Goal: Use online tool/utility: Utilize a website feature to perform a specific function

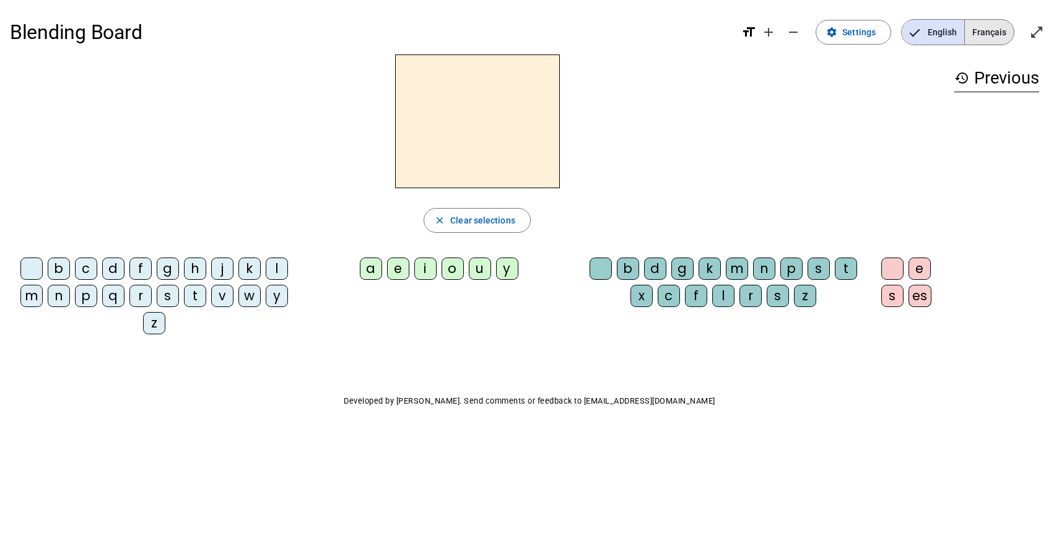
click at [986, 30] on span "Français" at bounding box center [989, 32] width 49 height 25
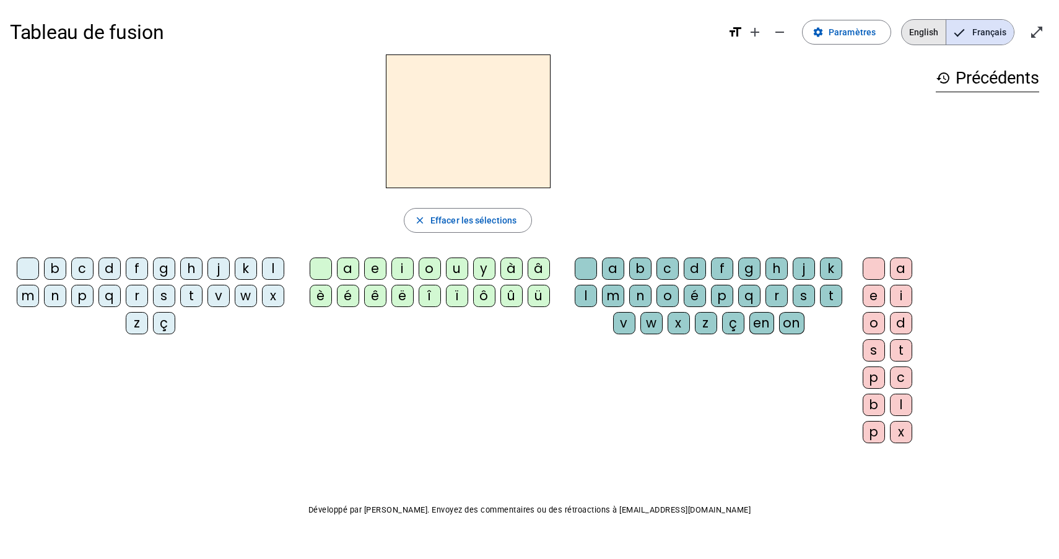
click at [935, 39] on span "English" at bounding box center [923, 32] width 44 height 25
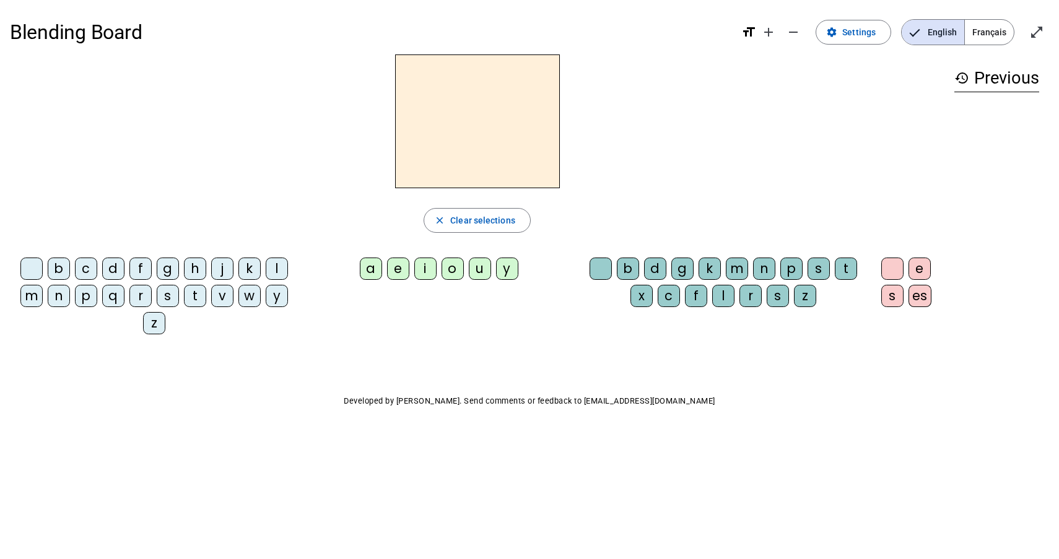
drag, startPoint x: 983, startPoint y: 28, endPoint x: 527, endPoint y: 94, distance: 460.3
click at [530, 93] on div "Blending Board format_size add remove settings Settings English Français open_i…" at bounding box center [529, 237] width 1059 height 474
click at [996, 30] on span "Français" at bounding box center [989, 32] width 49 height 25
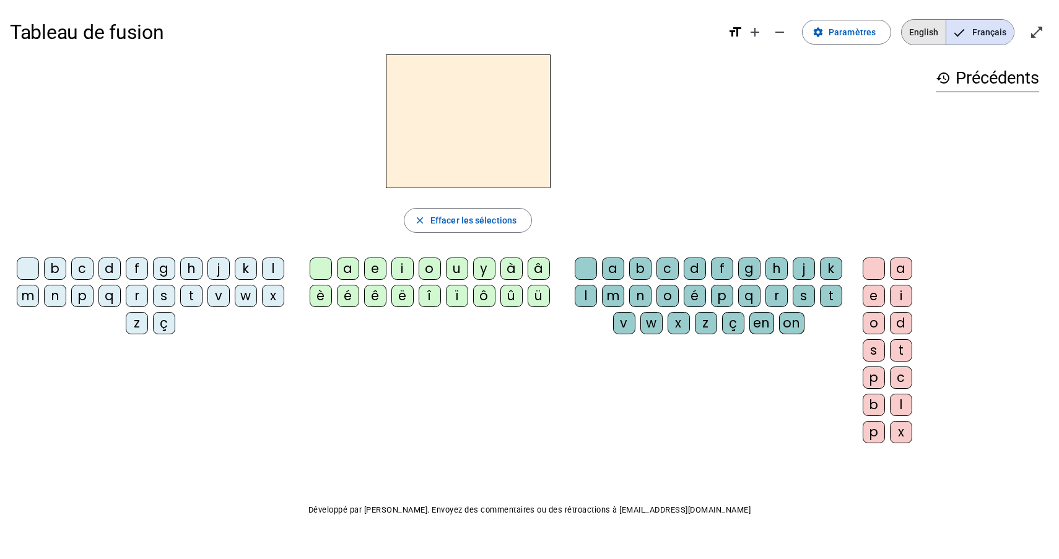
click at [932, 25] on span "English" at bounding box center [923, 32] width 44 height 25
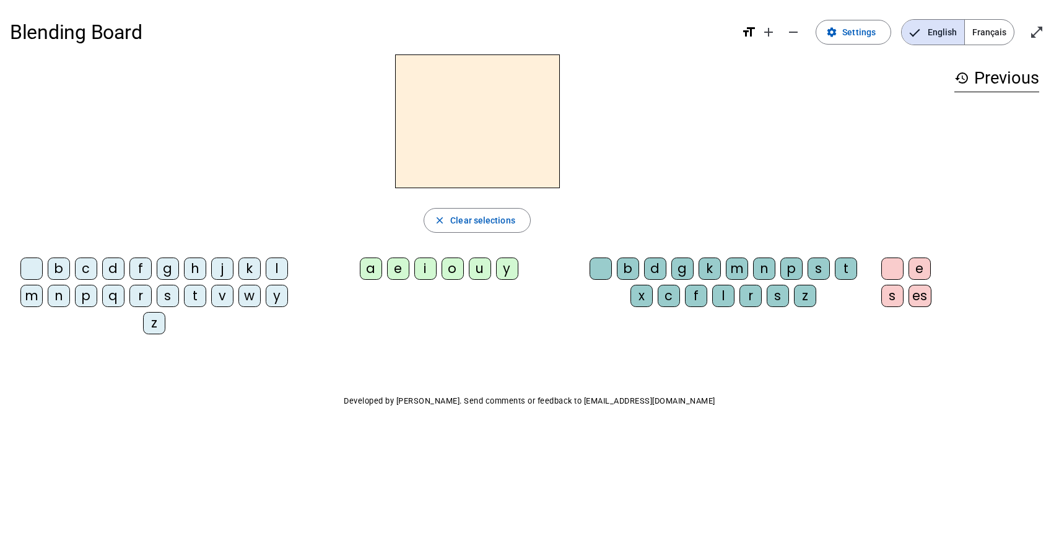
click at [168, 299] on div "s" at bounding box center [168, 296] width 22 height 22
click at [394, 266] on div "e" at bounding box center [398, 269] width 22 height 22
click at [141, 296] on div "r" at bounding box center [140, 296] width 22 height 22
click at [467, 221] on span "Clear selections" at bounding box center [482, 220] width 65 height 15
click at [467, 222] on span "Clear selections" at bounding box center [482, 220] width 65 height 15
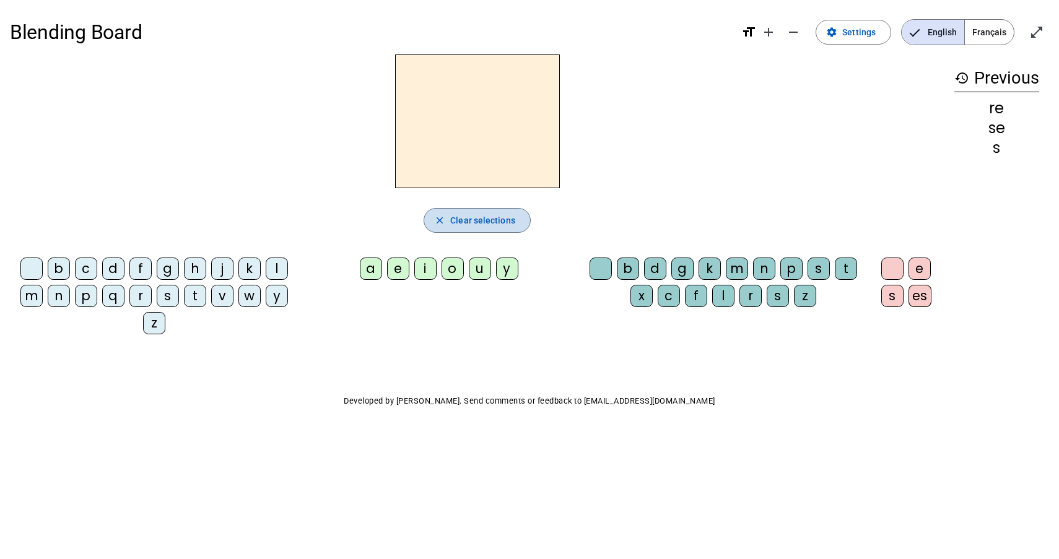
click at [469, 220] on span "Clear selections" at bounding box center [482, 220] width 65 height 15
click at [30, 300] on div "m" at bounding box center [31, 296] width 22 height 22
click at [452, 269] on div "o" at bounding box center [452, 269] width 22 height 22
click at [888, 292] on div "s" at bounding box center [892, 296] width 22 height 22
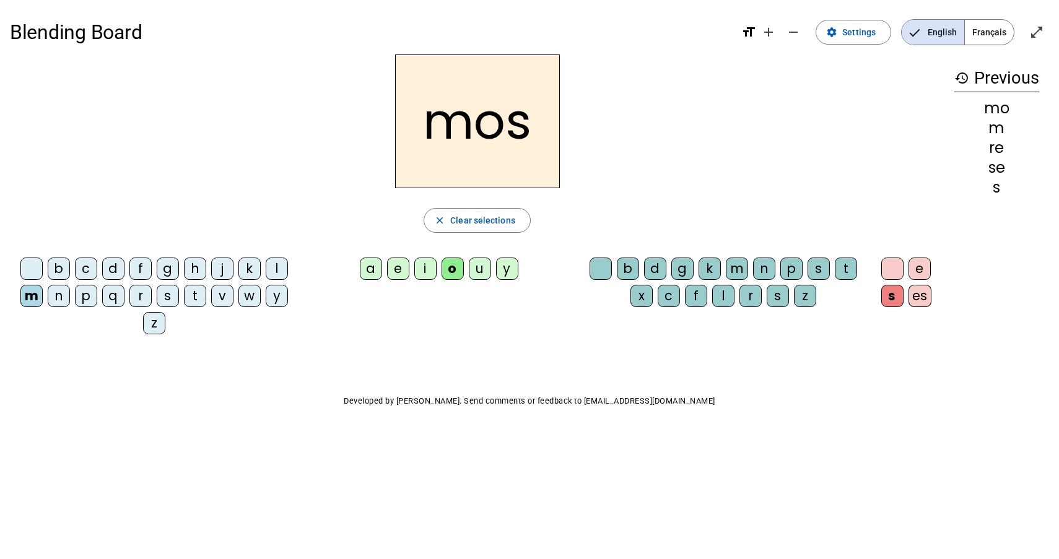
click at [846, 271] on div "t" at bounding box center [846, 269] width 22 height 22
click at [994, 35] on span "Français" at bounding box center [989, 32] width 49 height 25
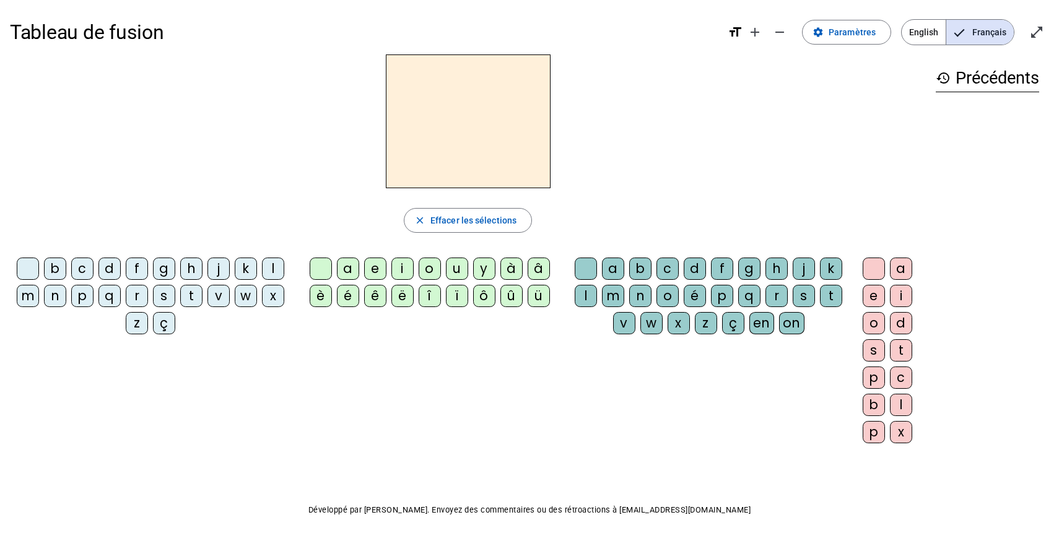
click at [740, 37] on mat-icon "format_size" at bounding box center [734, 32] width 15 height 15
click at [737, 25] on mat-icon "format_size" at bounding box center [734, 32] width 15 height 15
click at [752, 30] on mat-icon "add" at bounding box center [754, 32] width 15 height 15
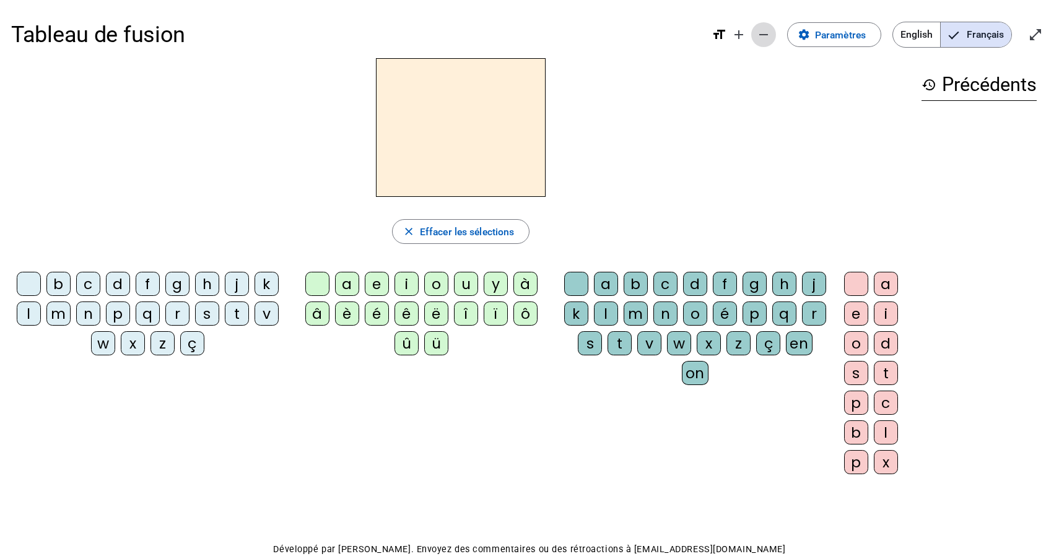
click at [752, 30] on span "Diminuer la taille de la police" at bounding box center [763, 35] width 30 height 30
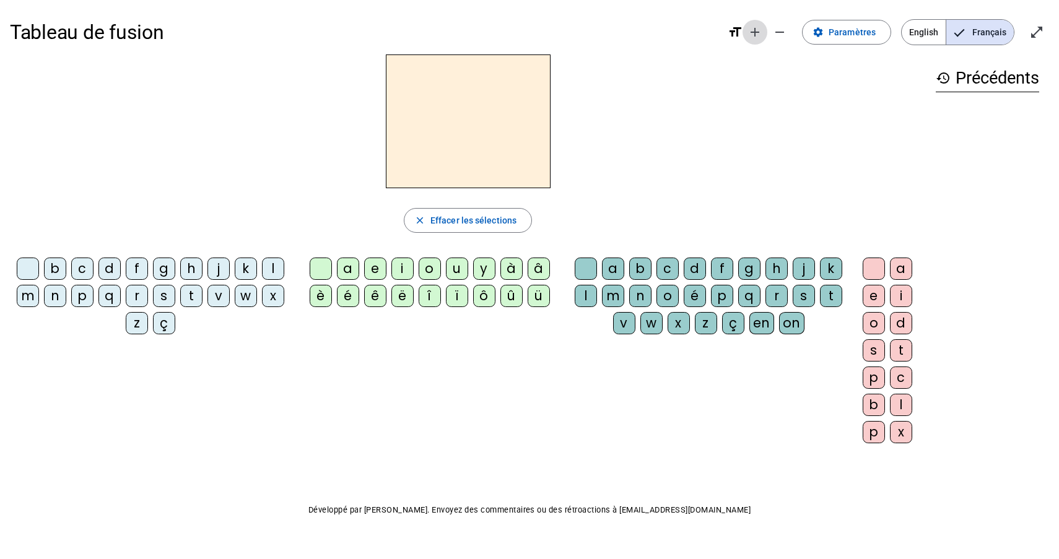
click at [753, 30] on mat-icon "add" at bounding box center [754, 32] width 15 height 15
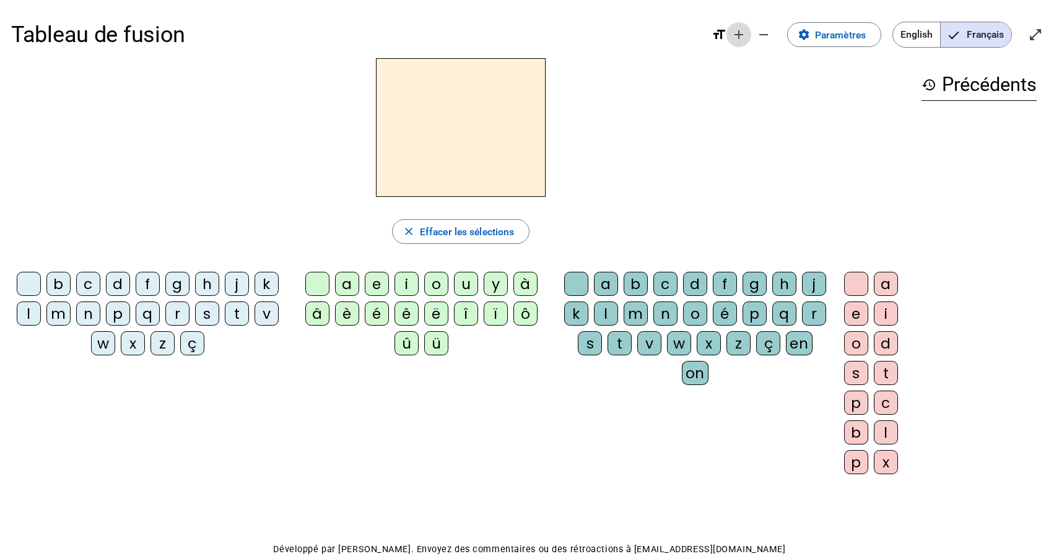
click at [743, 37] on mat-icon "add" at bounding box center [738, 34] width 15 height 15
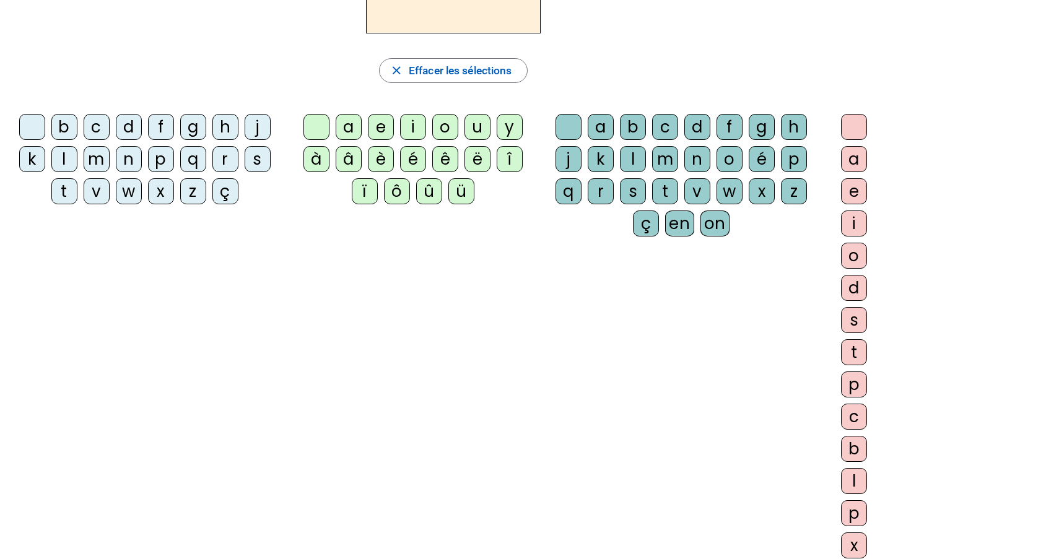
scroll to position [157, 0]
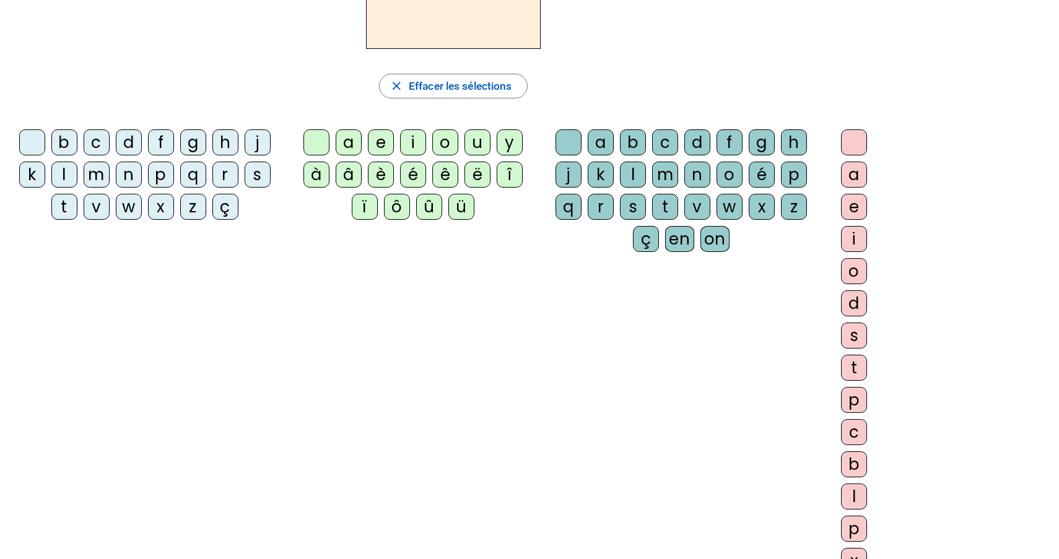
drag, startPoint x: 516, startPoint y: 177, endPoint x: 499, endPoint y: 176, distance: 17.4
click at [513, 176] on div "î" at bounding box center [509, 175] width 26 height 26
click at [482, 171] on div "ë" at bounding box center [477, 175] width 26 height 26
drag, startPoint x: 437, startPoint y: 171, endPoint x: 399, endPoint y: 171, distance: 38.4
click at [436, 171] on div "ê" at bounding box center [445, 175] width 26 height 26
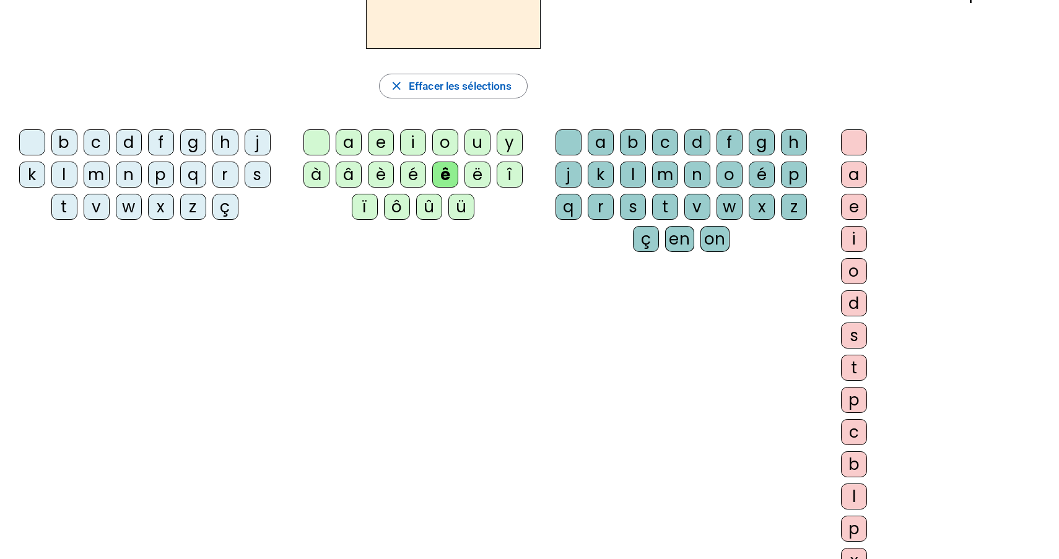
click at [379, 171] on div "è" at bounding box center [381, 175] width 26 height 26
drag, startPoint x: 419, startPoint y: 145, endPoint x: 357, endPoint y: 149, distance: 62.0
click at [409, 146] on div "i" at bounding box center [413, 142] width 26 height 26
drag, startPoint x: 357, startPoint y: 149, endPoint x: 280, endPoint y: 193, distance: 89.0
click at [277, 193] on div "b c d f g h j k l m n p q r s t v w x z ç a e i o u y à â è é ê ë î ï ô û ü a b…" at bounding box center [453, 354] width 882 height 463
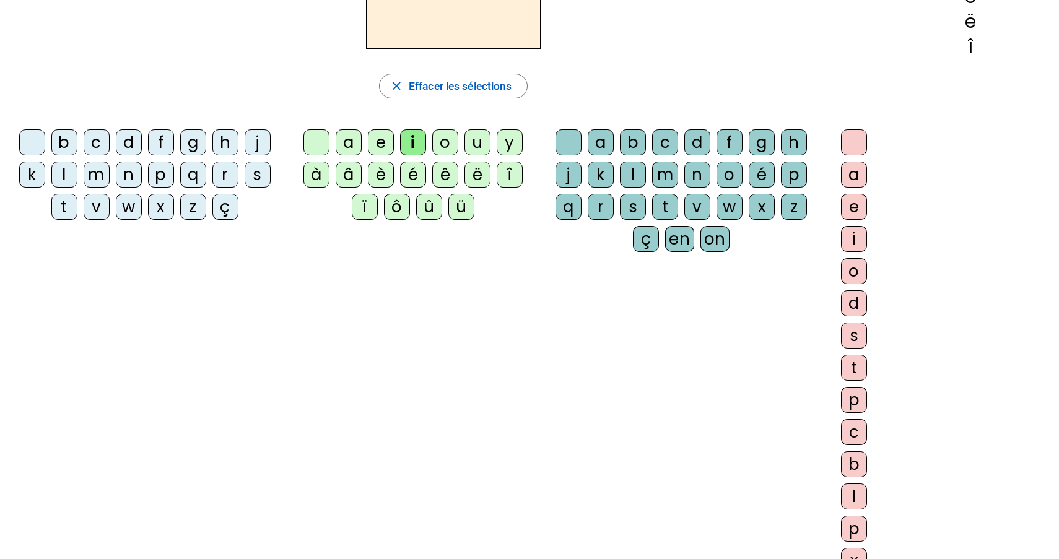
drag, startPoint x: 341, startPoint y: 168, endPoint x: 336, endPoint y: 141, distance: 27.7
click at [341, 167] on div "â" at bounding box center [349, 175] width 26 height 26
